Goal: Task Accomplishment & Management: Use online tool/utility

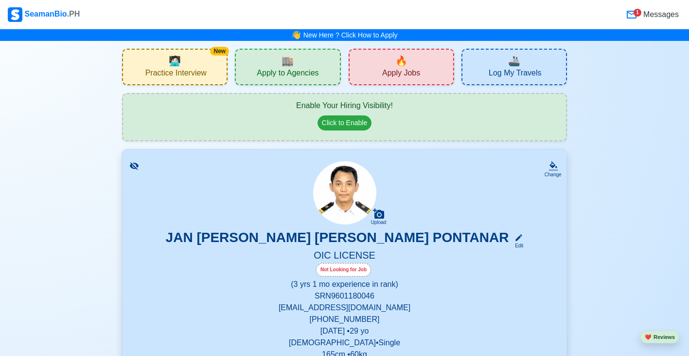
click at [165, 78] on span "Practice Interview" at bounding box center [175, 74] width 61 height 12
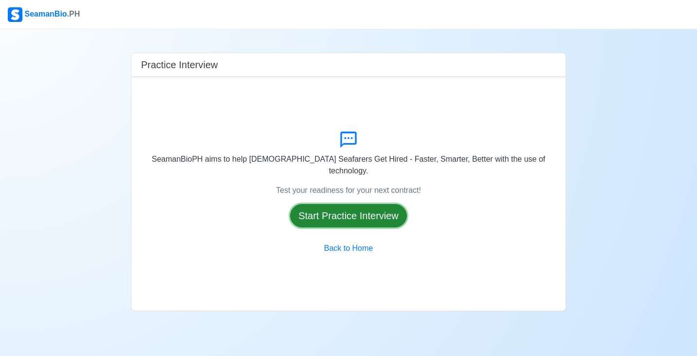
click at [341, 215] on button "Start Practice Interview" at bounding box center [348, 215] width 117 height 23
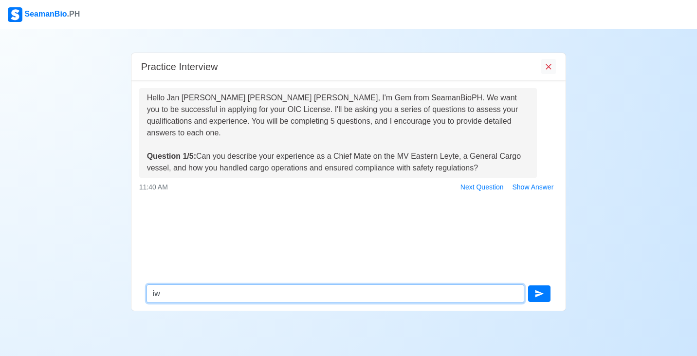
type textarea "i"
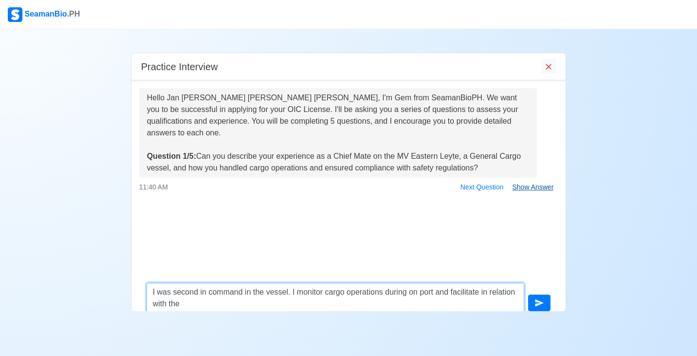
type textarea "I was second in command in the vessel. I monitor cargo operations during on por…"
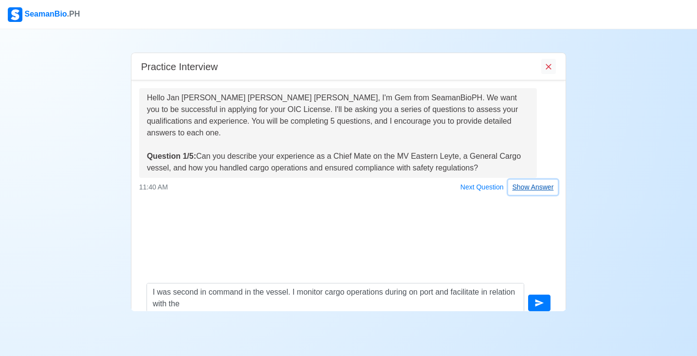
click at [500, 179] on button "Show Answer" at bounding box center [533, 186] width 50 height 15
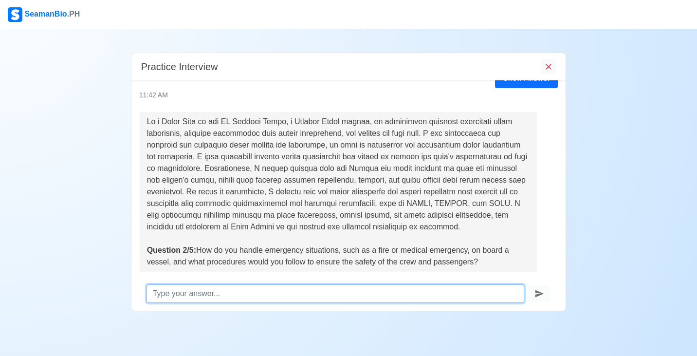
scroll to position [132, 0]
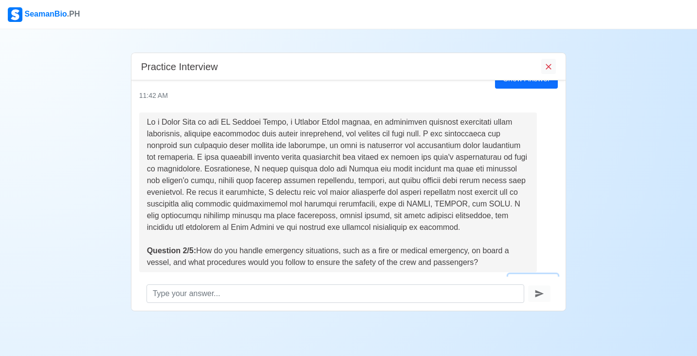
click at [500, 274] on button "Show Answer" at bounding box center [533, 281] width 50 height 15
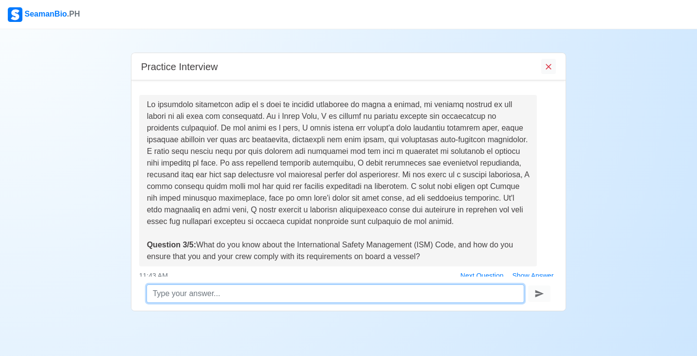
scroll to position [378, 0]
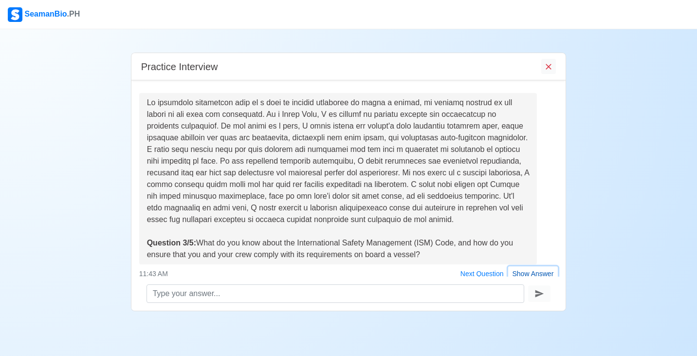
click at [500, 266] on button "Show Answer" at bounding box center [533, 273] width 50 height 15
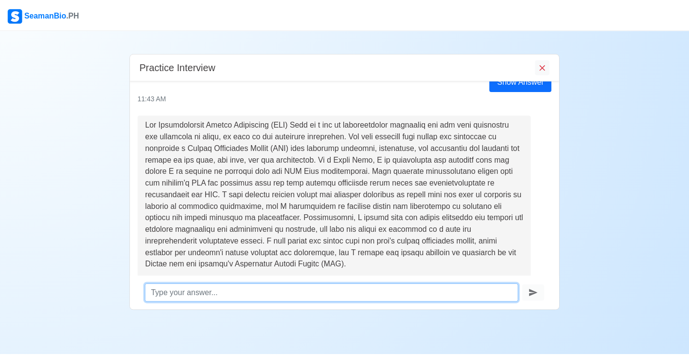
scroll to position [594, 0]
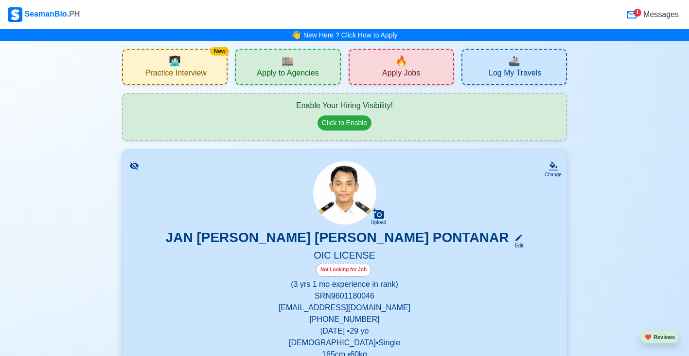
click at [297, 59] on div "🏬 Apply to Agencies" at bounding box center [288, 67] width 106 height 36
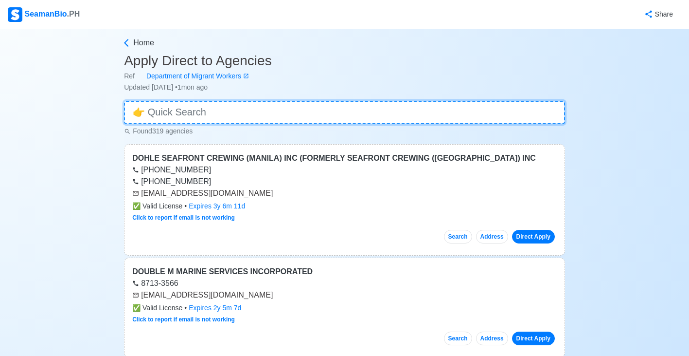
click at [247, 109] on input at bounding box center [344, 112] width 441 height 23
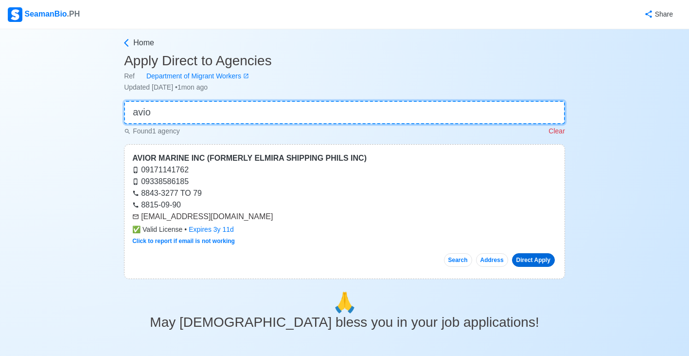
type input "avio"
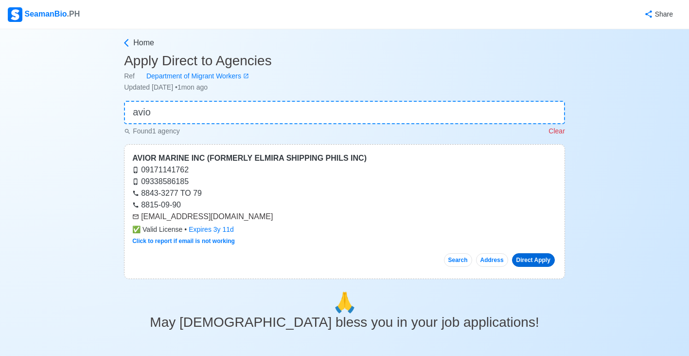
click at [500, 262] on link "Direct Apply" at bounding box center [533, 260] width 43 height 14
